Goal: Task Accomplishment & Management: Manage account settings

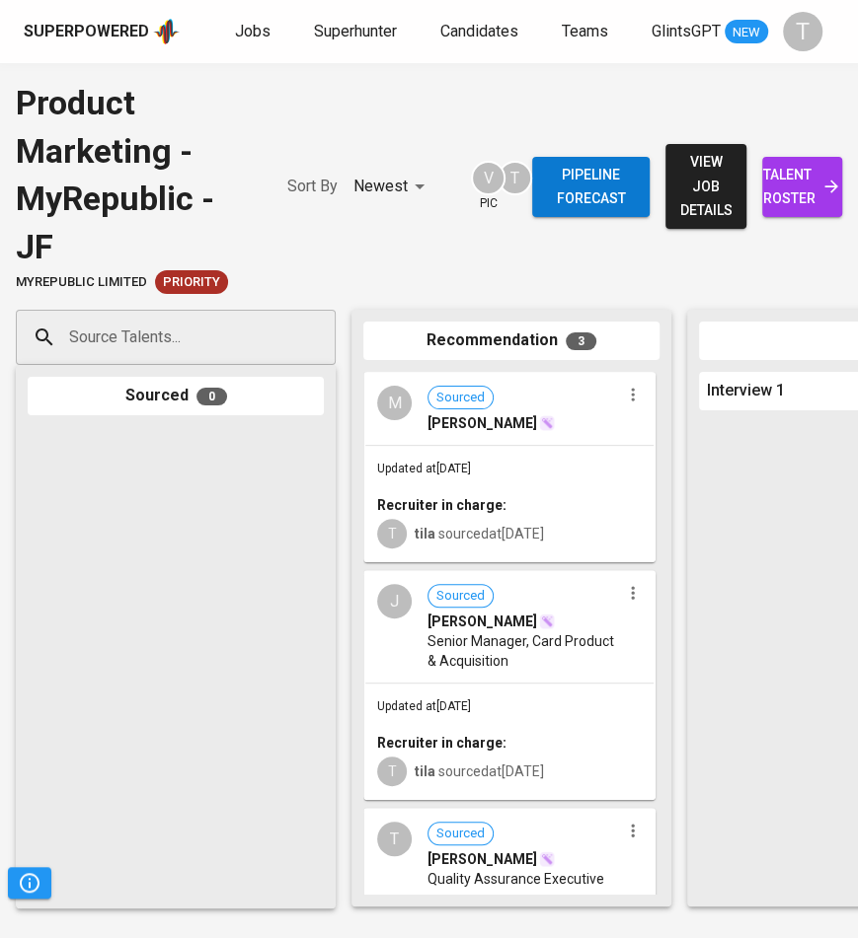
click at [537, 413] on span "[PERSON_NAME]" at bounding box center [482, 423] width 110 height 20
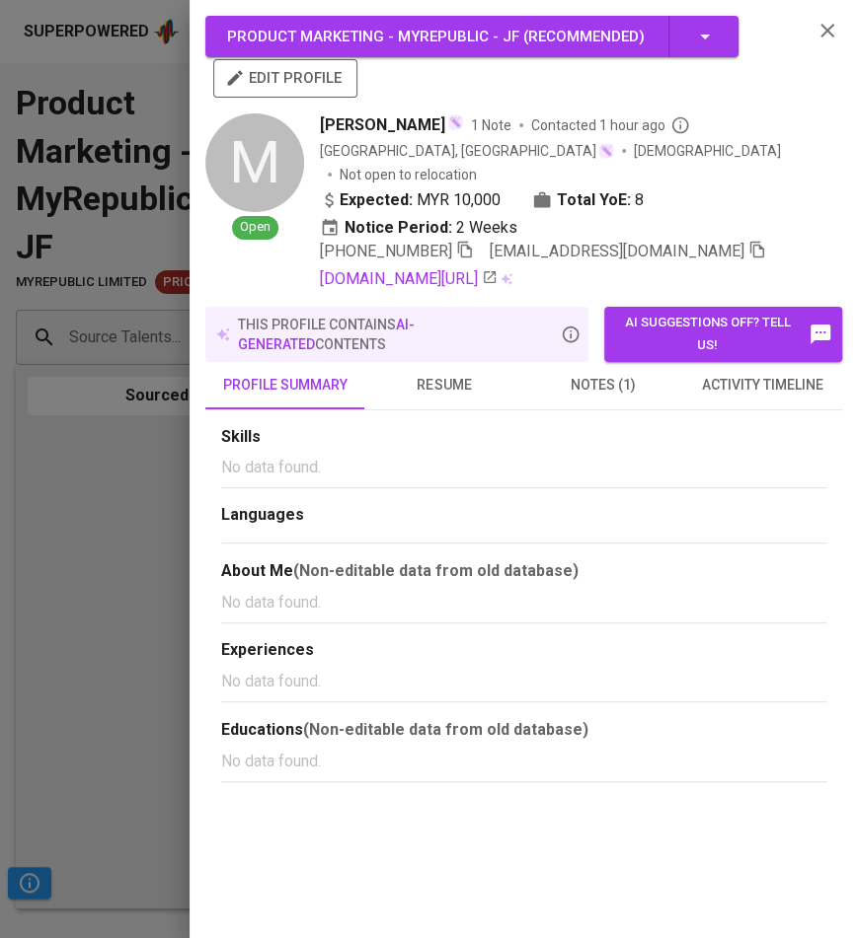
click at [623, 373] on span "notes (1)" at bounding box center [603, 385] width 135 height 25
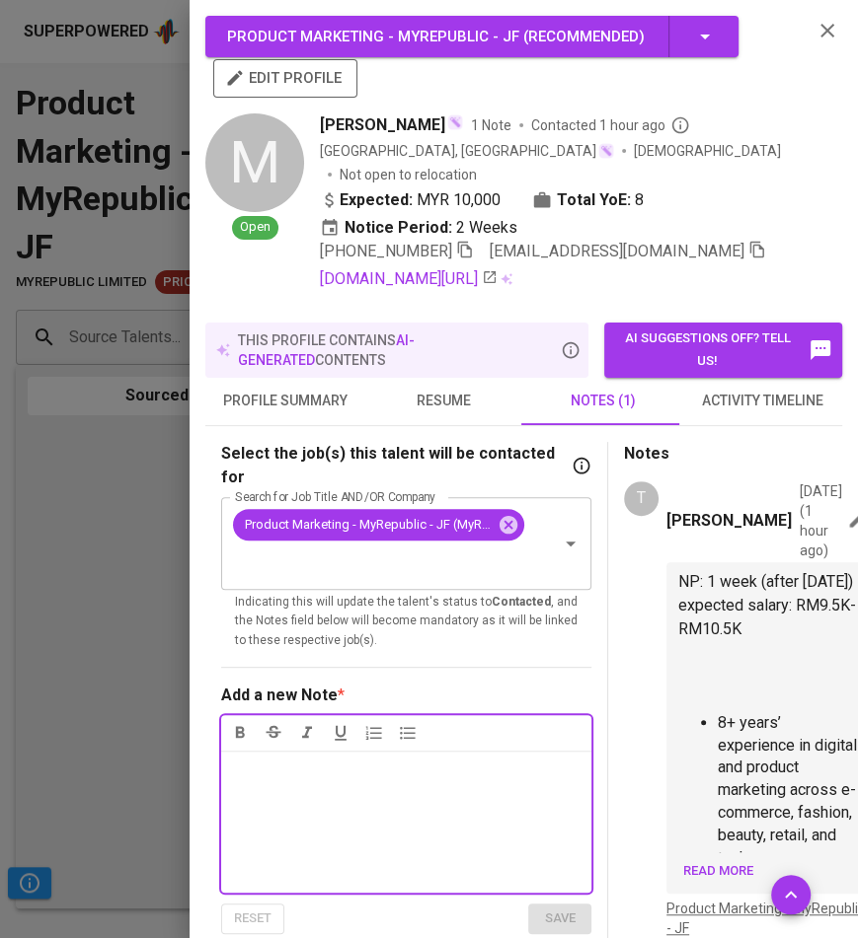
scroll to position [194, 0]
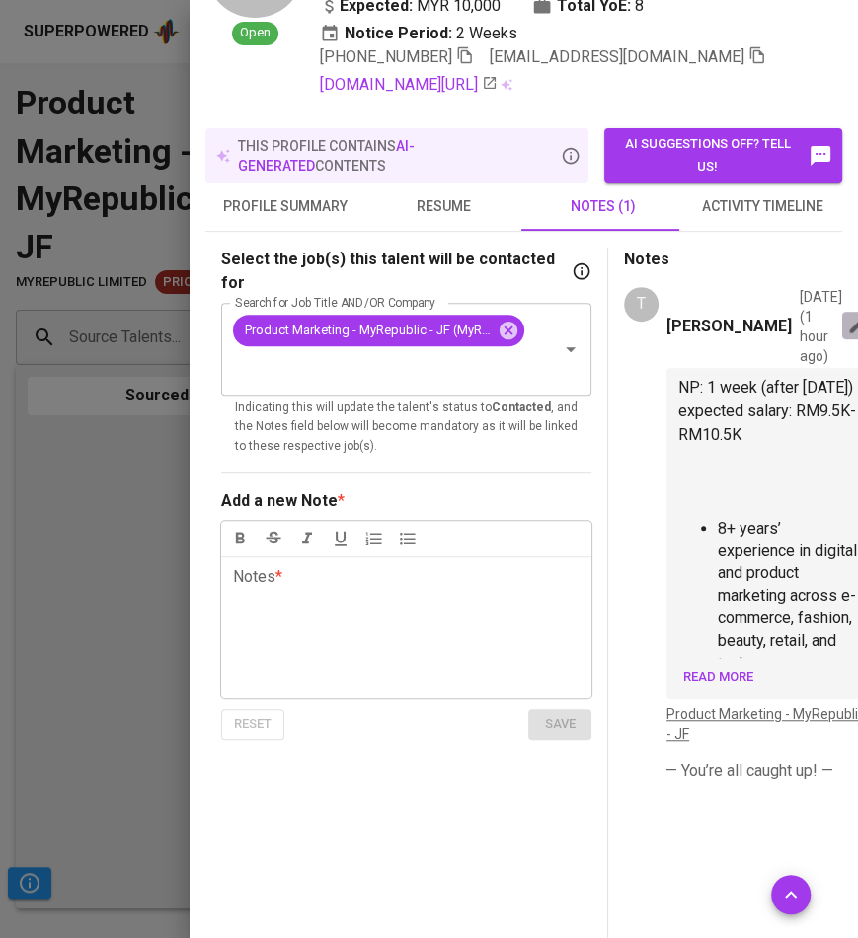
click at [847, 336] on icon "button" at bounding box center [857, 326] width 20 height 20
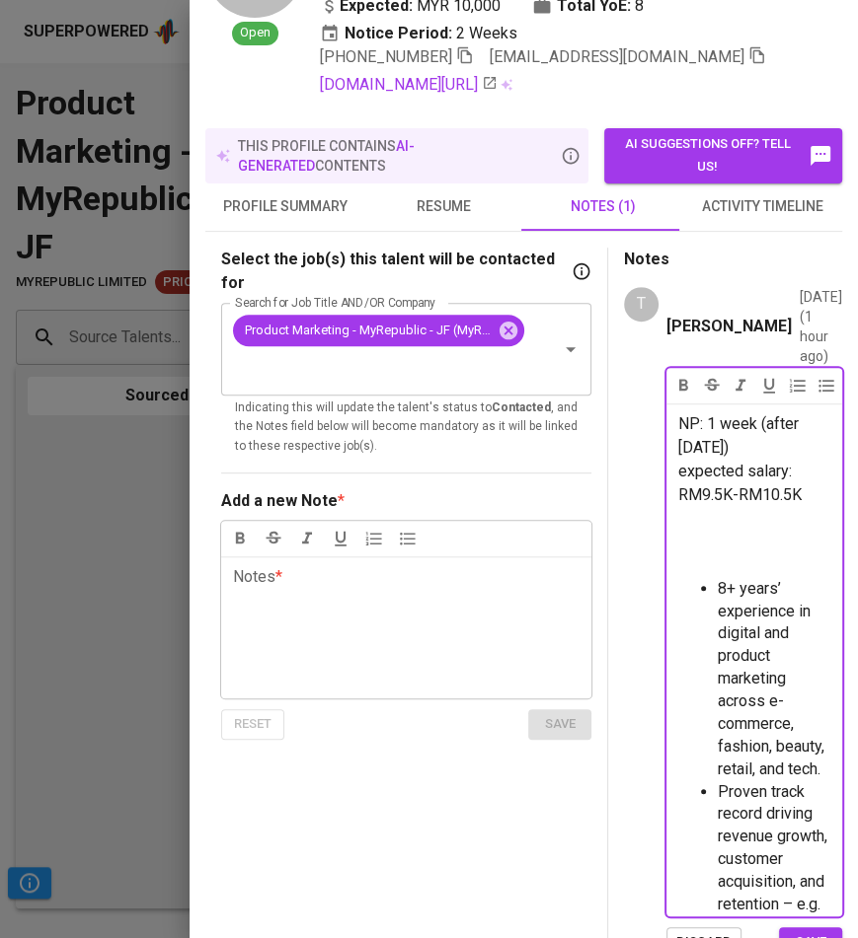
scroll to position [0, 0]
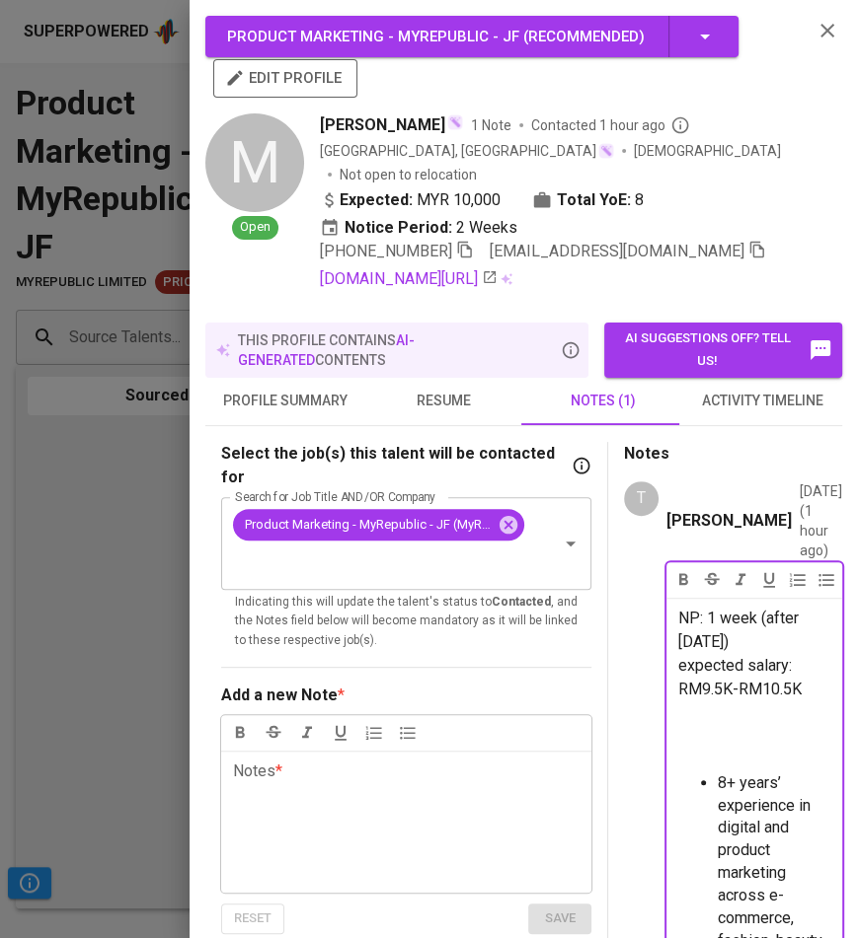
click at [723, 725] on p "﻿" at bounding box center [754, 714] width 152 height 24
click at [632, 701] on div "T [PERSON_NAME] [DATE] ( 1 hour ago ) NP: 1 week (after [DATE]) expected salary…" at bounding box center [733, 840] width 218 height 716
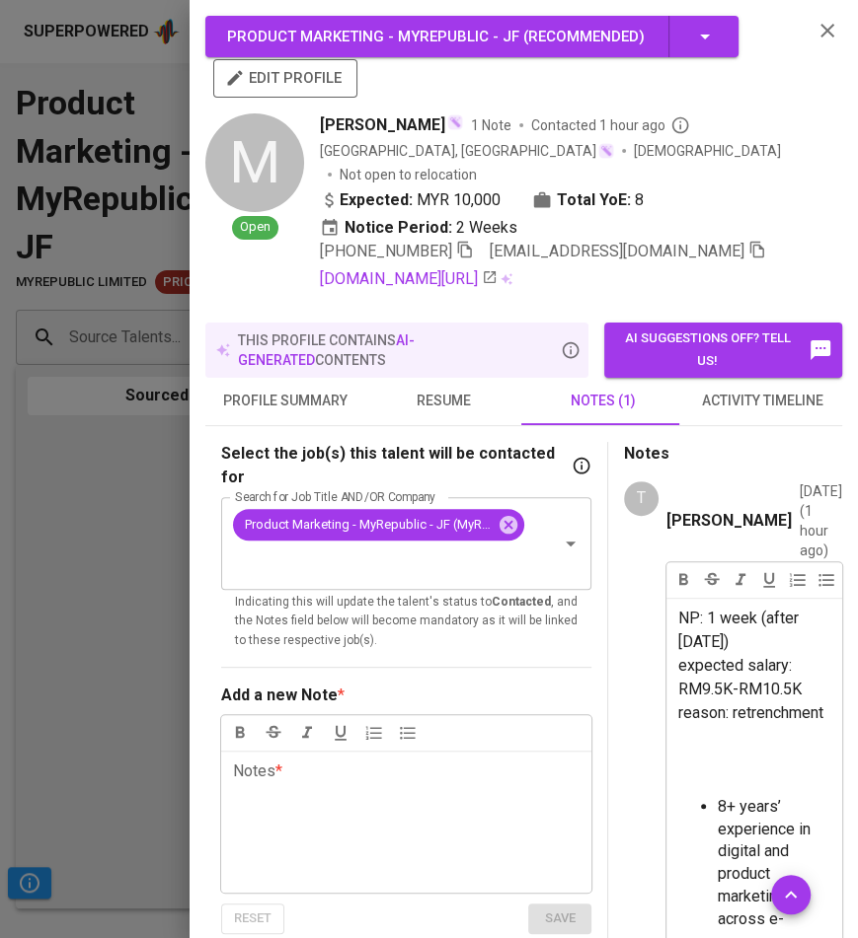
scroll to position [440, 0]
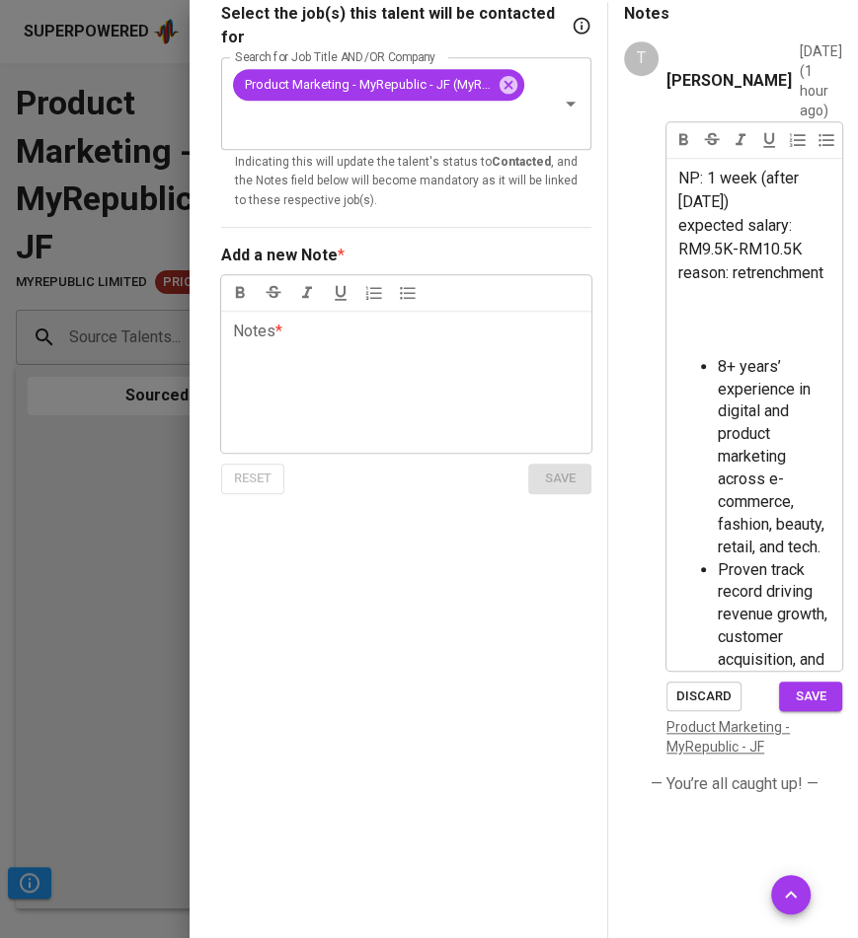
click at [788, 686] on span "save" at bounding box center [809, 697] width 43 height 23
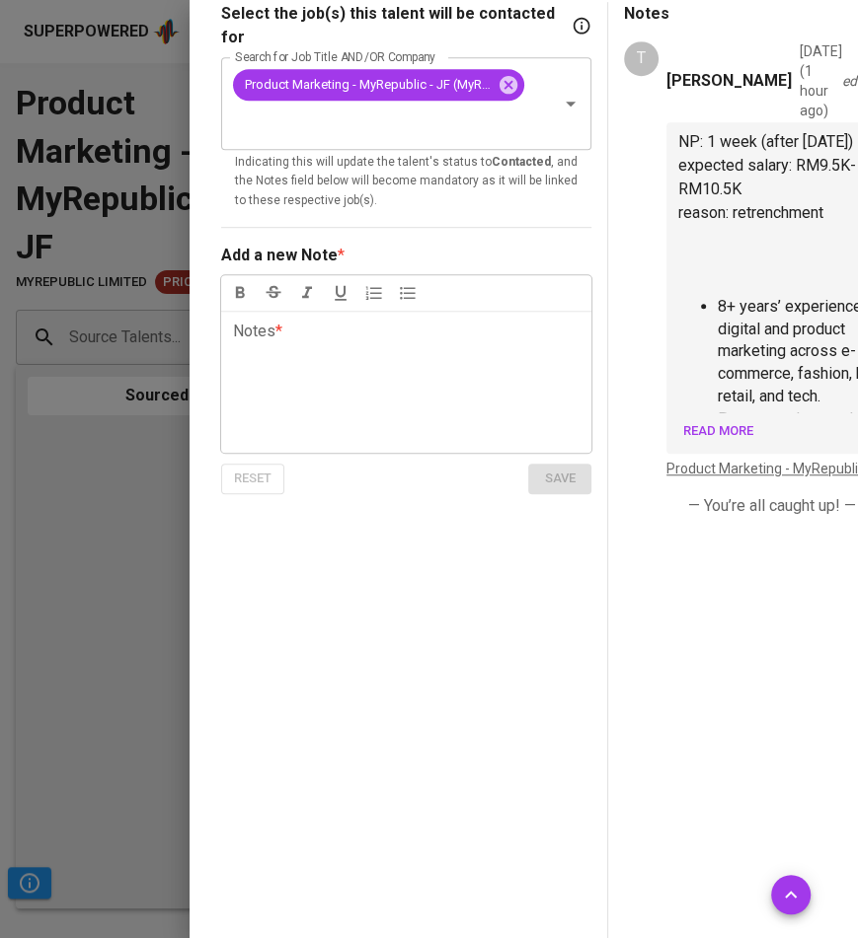
click at [122, 523] on div at bounding box center [429, 469] width 858 height 938
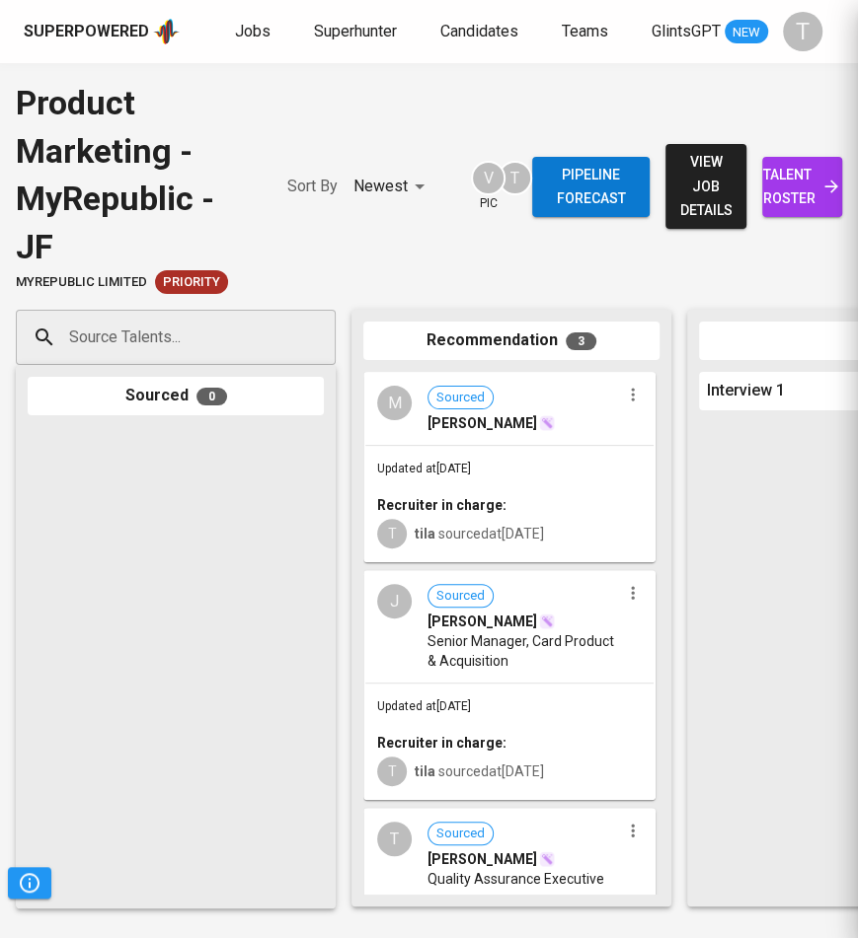
scroll to position [0, 0]
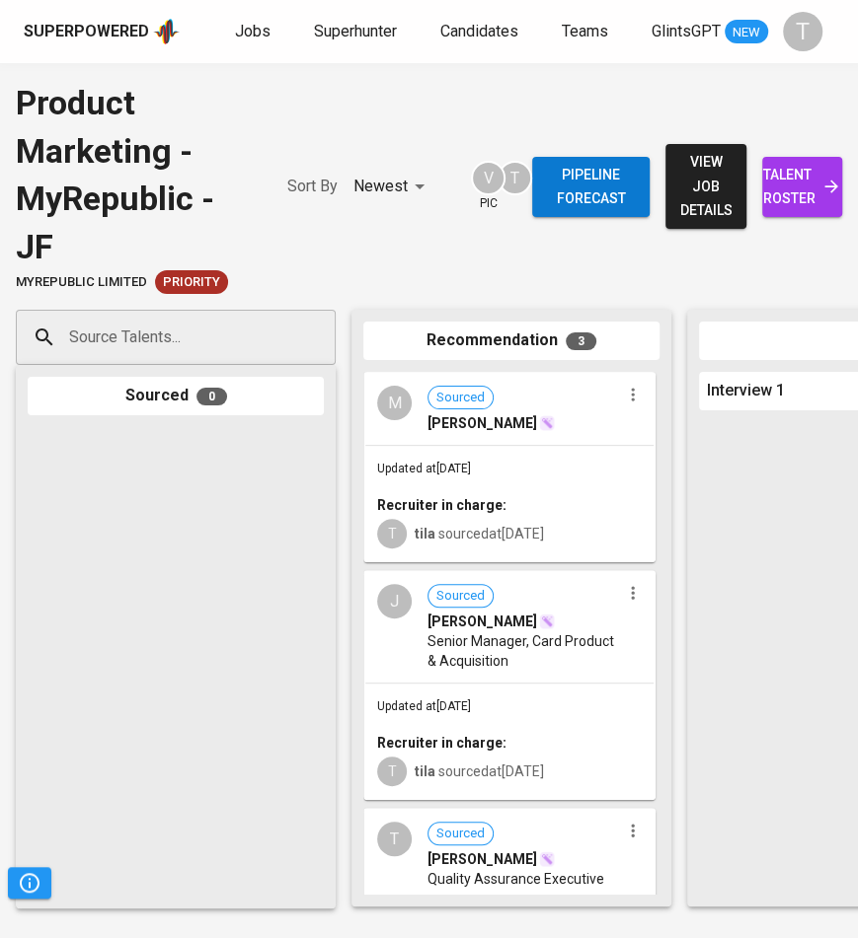
click at [797, 187] on span "talent roster" at bounding box center [802, 187] width 48 height 48
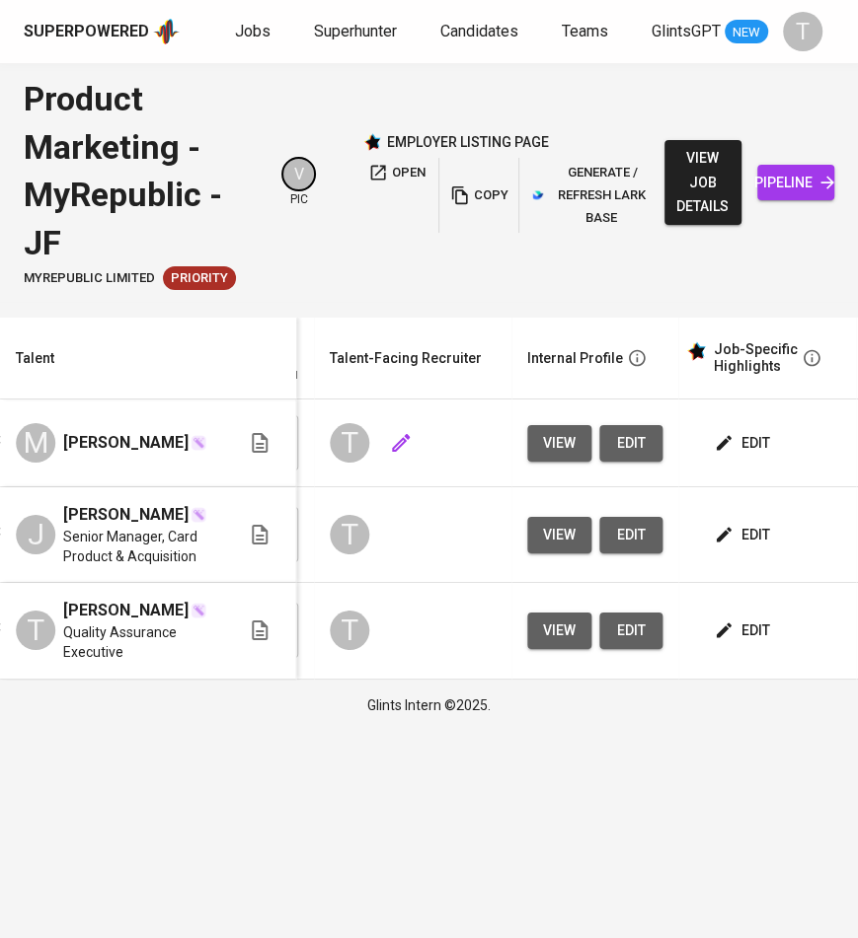
scroll to position [0, 656]
click at [742, 444] on span "edit" at bounding box center [743, 443] width 52 height 25
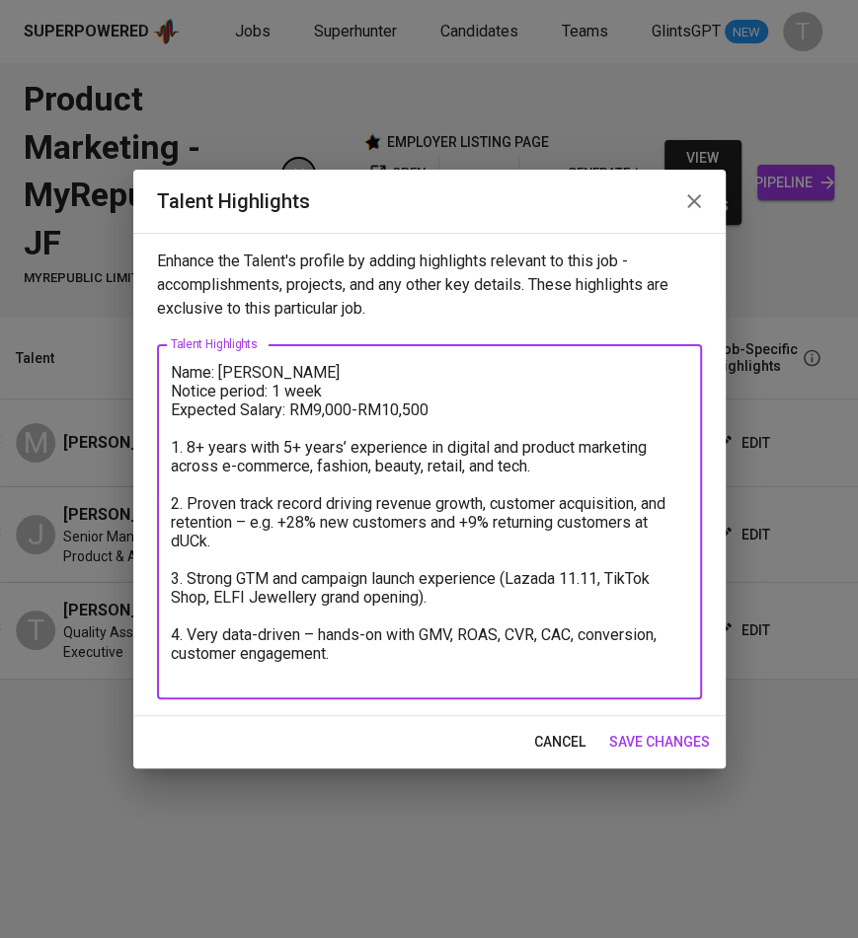
click at [401, 659] on textarea "Name: [PERSON_NAME] Notice period: 1 week Expected Salary: RM9,000-RM10,500 1. …" at bounding box center [429, 522] width 517 height 319
click at [184, 637] on textarea "Name: [PERSON_NAME] Notice period: 1 week Expected Salary: RM9,000-RM10,500 1. …" at bounding box center [429, 522] width 517 height 319
click at [350, 654] on textarea "Name: [PERSON_NAME] Notice period: 1 week Expected Salary: RM9,000-RM10,500 1. …" at bounding box center [429, 522] width 517 height 319
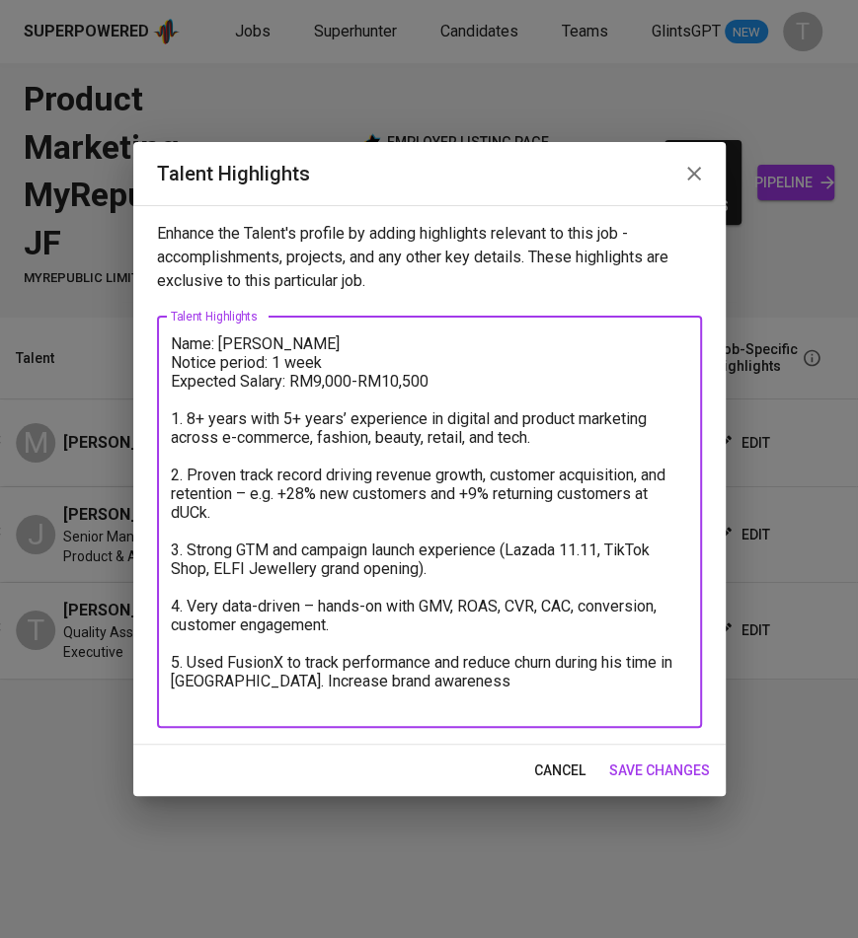
click at [403, 687] on textarea "Name: [PERSON_NAME] Notice period: 1 week Expected Salary: RM9,000-RM10,500 1. …" at bounding box center [429, 522] width 517 height 375
click at [424, 690] on textarea "Name: [PERSON_NAME] Notice period: 1 week Expected Salary: RM9,000-RM10,500 1. …" at bounding box center [429, 522] width 517 height 375
click at [512, 684] on textarea "Name: [PERSON_NAME] Notice period: 1 week Expected Salary: RM9,000-RM10,500 1. …" at bounding box center [429, 522] width 517 height 375
click at [467, 685] on textarea "Name: [PERSON_NAME] Notice period: 1 week Expected Salary: RM9,000-RM10,500 1. …" at bounding box center [429, 522] width 517 height 375
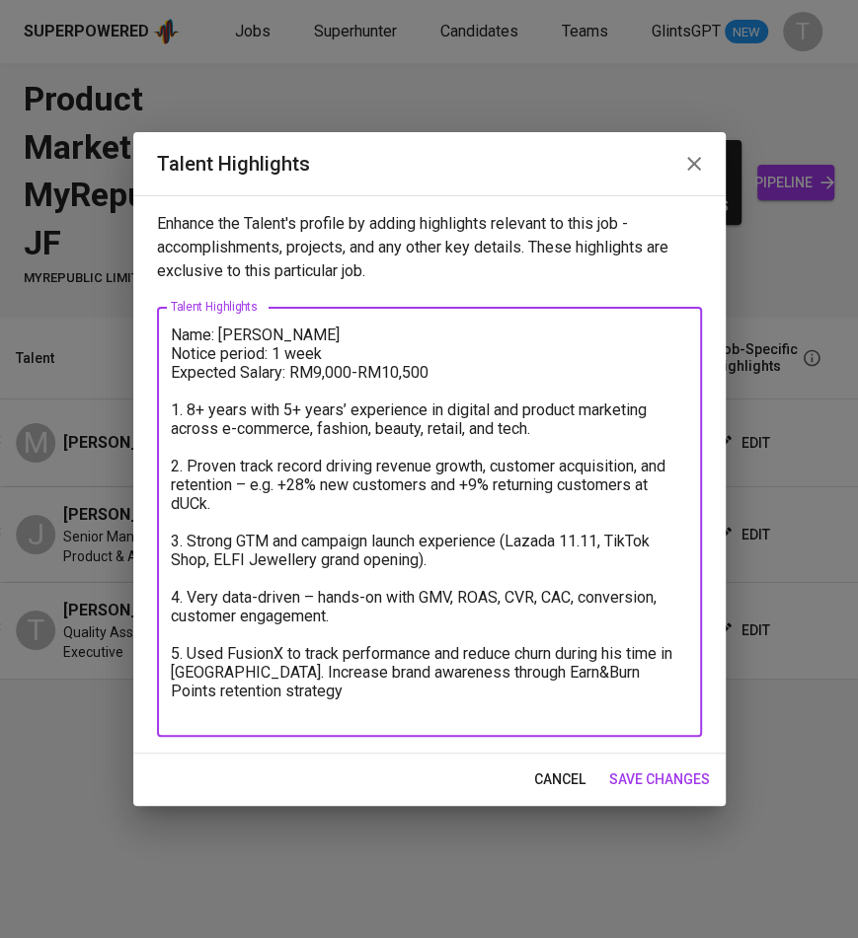
click at [430, 692] on textarea "Name: [PERSON_NAME] Notice period: 1 week Expected Salary: RM9,000-RM10,500 1. …" at bounding box center [429, 523] width 517 height 394
click at [344, 696] on textarea "Name: [PERSON_NAME] Notice period: 1 week Expected Salary: RM9,000-RM10,500 1. …" at bounding box center [429, 523] width 517 height 394
click at [464, 671] on textarea "Name: [PERSON_NAME] Notice period: 1 week Expected Salary: RM9,000-RM10,500 1. …" at bounding box center [429, 523] width 517 height 394
click at [595, 672] on textarea "Name: [PERSON_NAME] Notice period: 1 week Expected Salary: RM9,000-RM10,500 1. …" at bounding box center [429, 523] width 517 height 394
type textarea "Name: [PERSON_NAME] Notice period: 1 week Expected Salary: RM9,000-RM10,500 1. …"
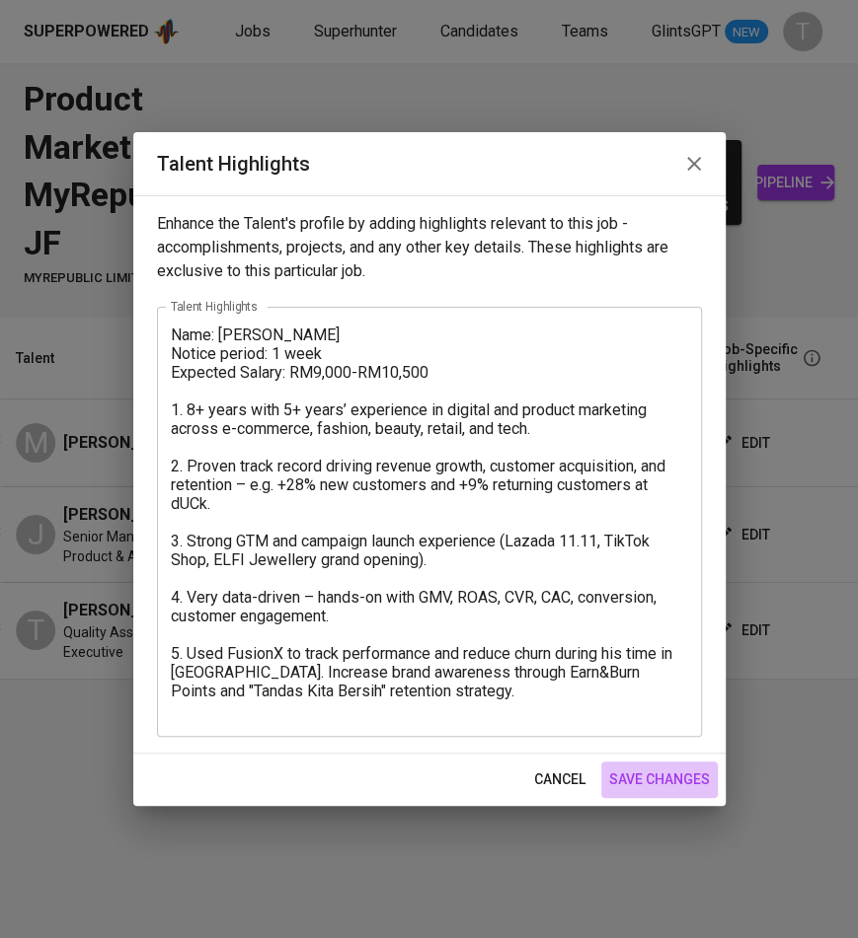
click at [696, 780] on span "save changes" at bounding box center [659, 780] width 101 height 25
